Goal: Information Seeking & Learning: Learn about a topic

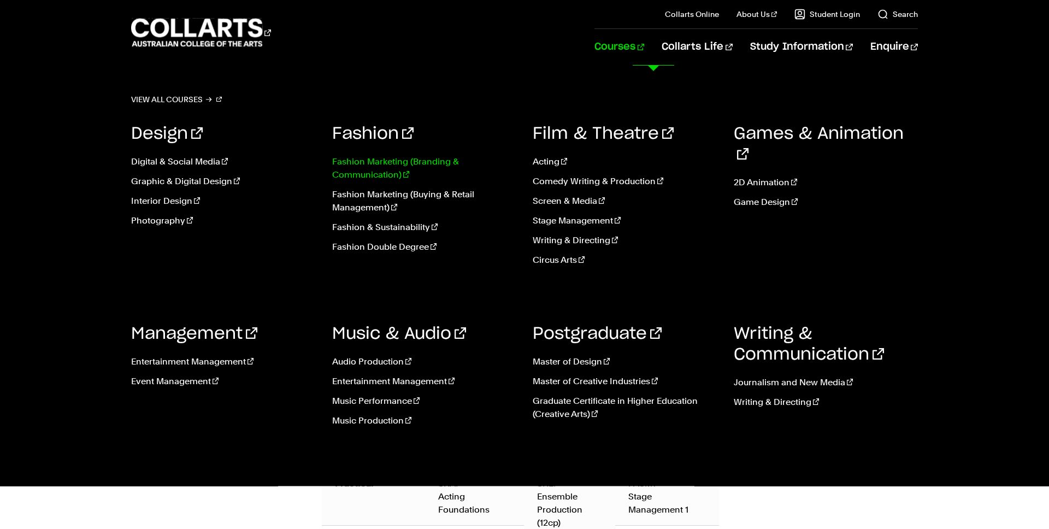
click at [399, 158] on link "Fashion Marketing (Branding & Communication)" at bounding box center [424, 168] width 185 height 26
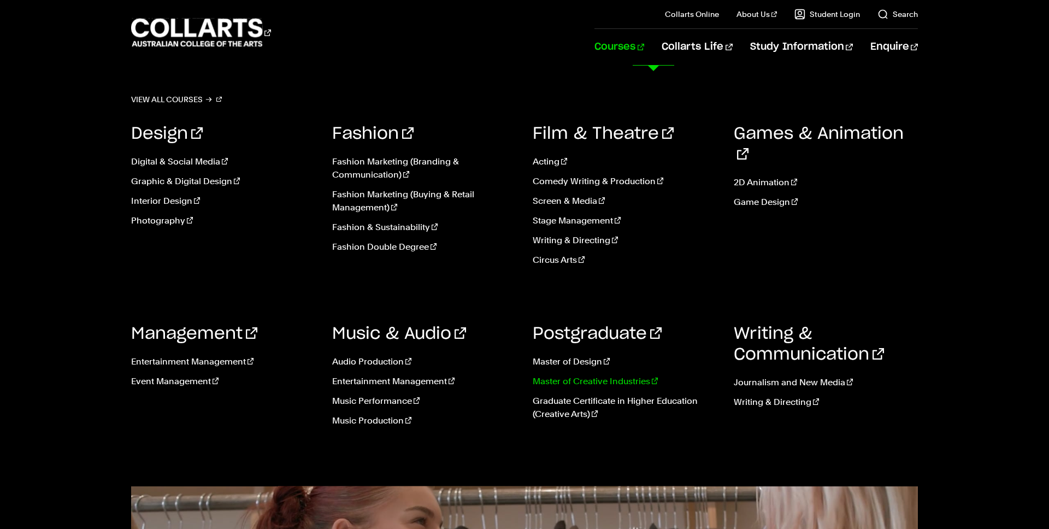
click at [588, 380] on link "Master of Creative Industries" at bounding box center [625, 381] width 185 height 13
